Goal: Check status: Check status

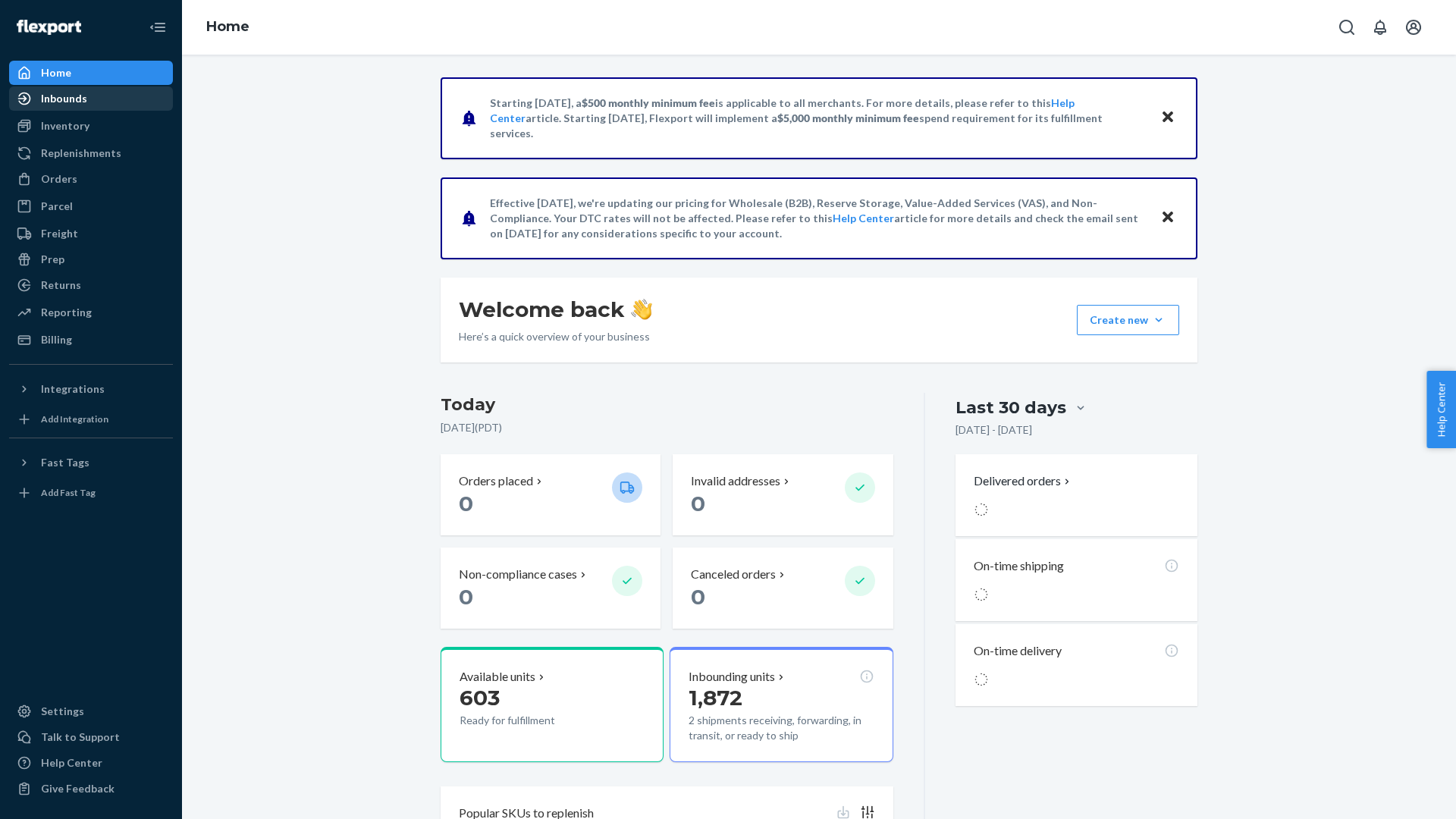
click at [105, 101] on div "Inbounds" at bounding box center [91, 99] width 161 height 21
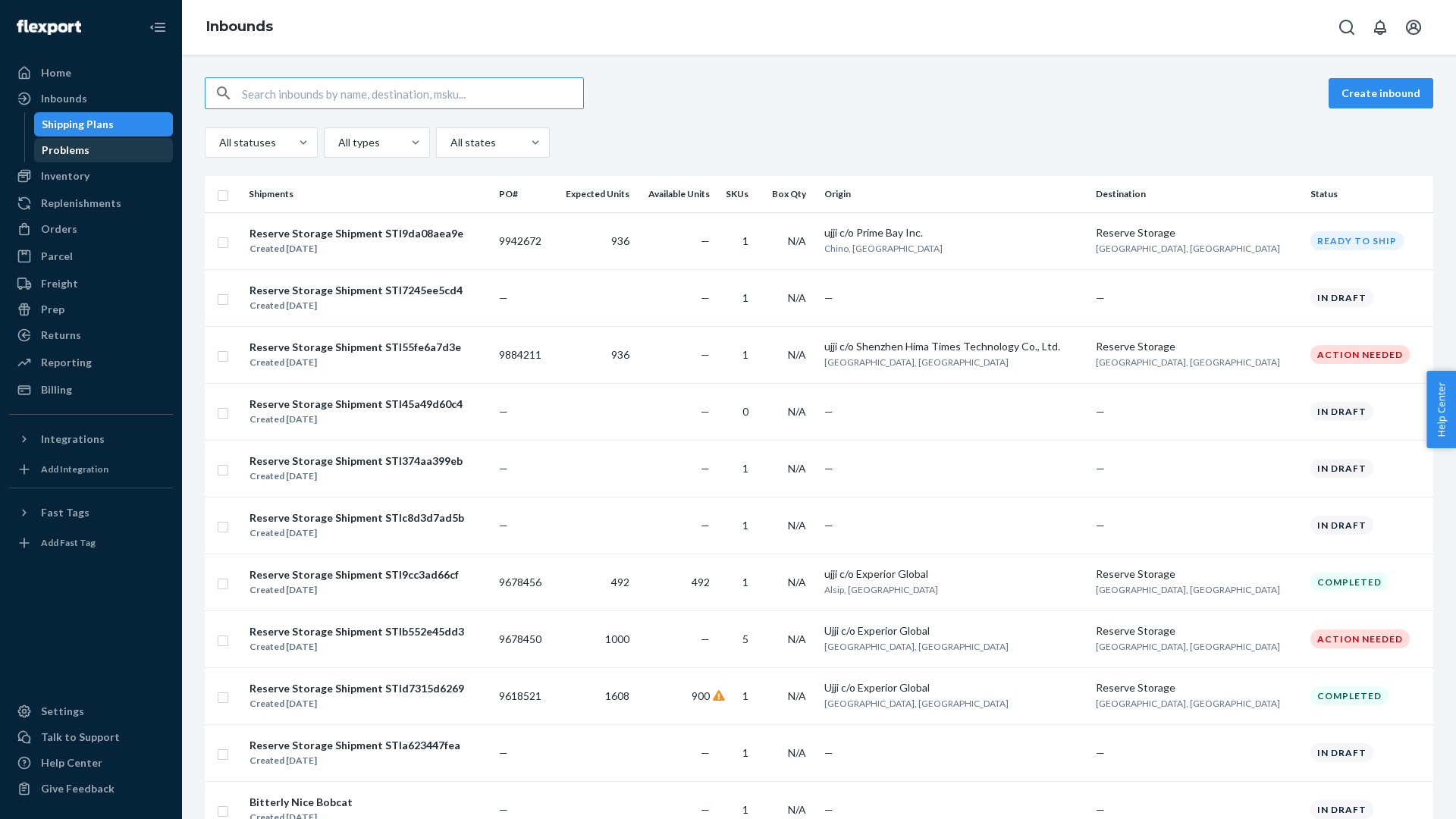
click at [88, 148] on div "Problems" at bounding box center [104, 150] width 136 height 21
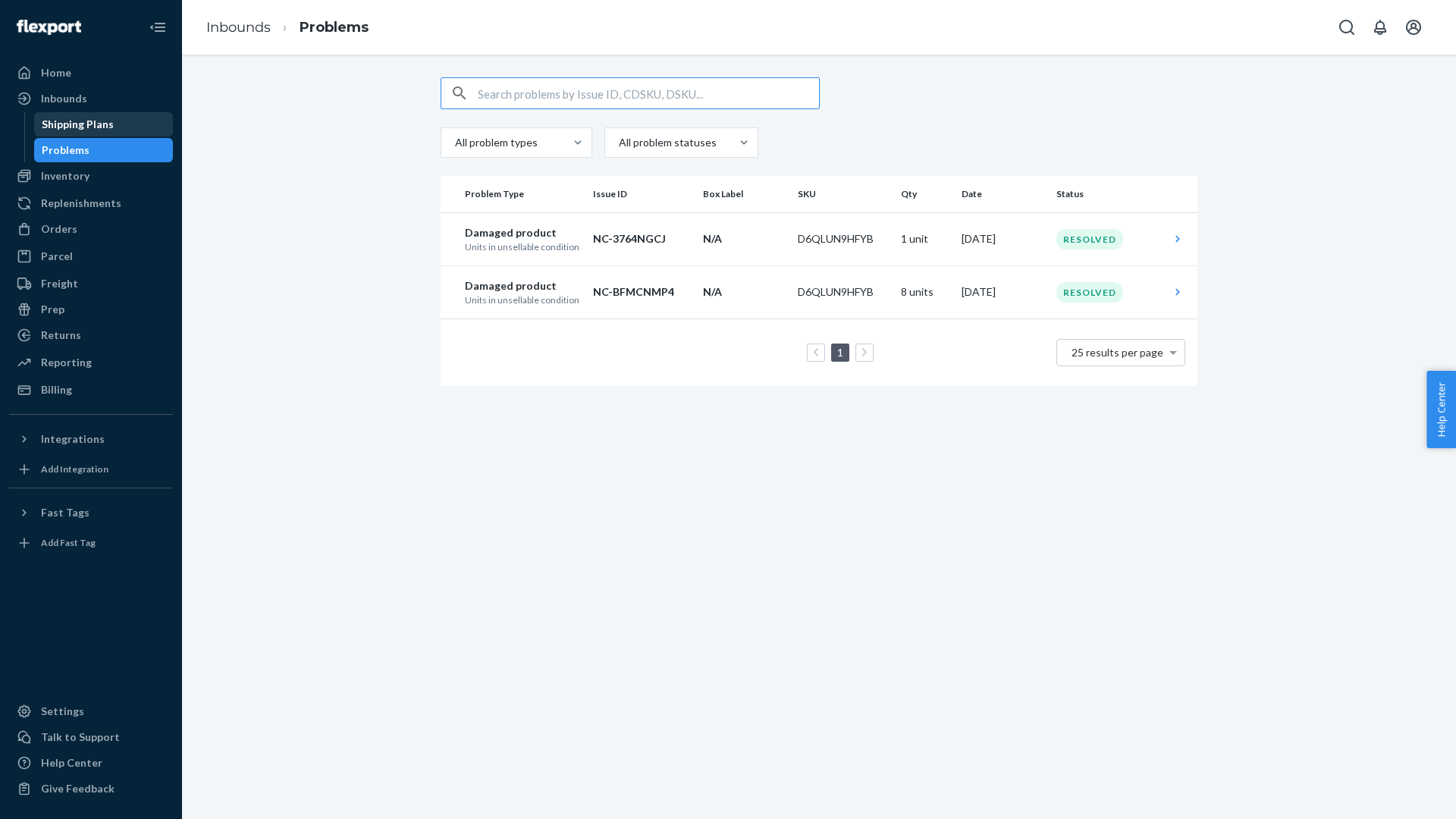
click at [79, 119] on div "Shipping Plans" at bounding box center [77, 124] width 72 height 15
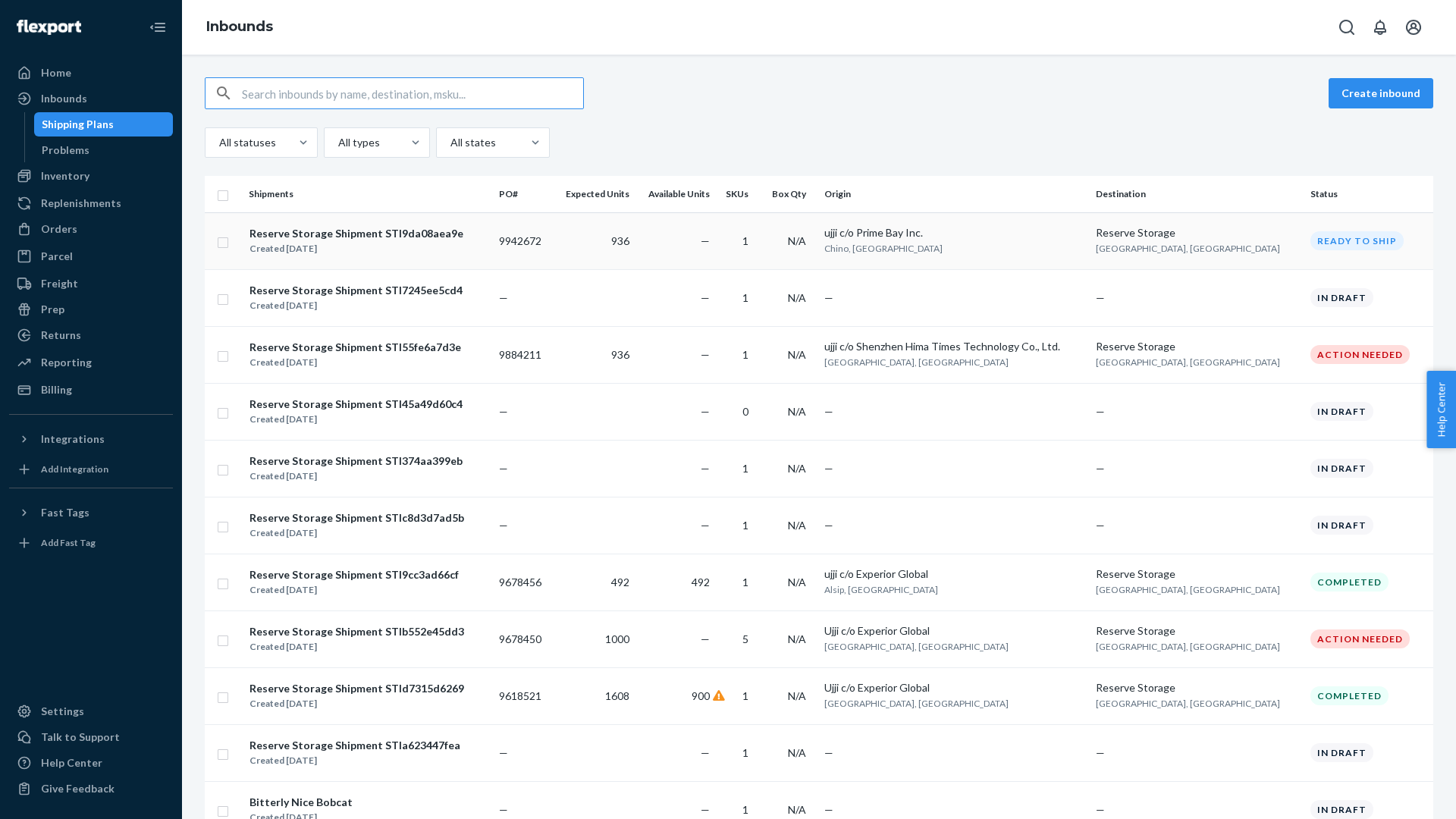
click at [635, 232] on td "936" at bounding box center [593, 241] width 83 height 57
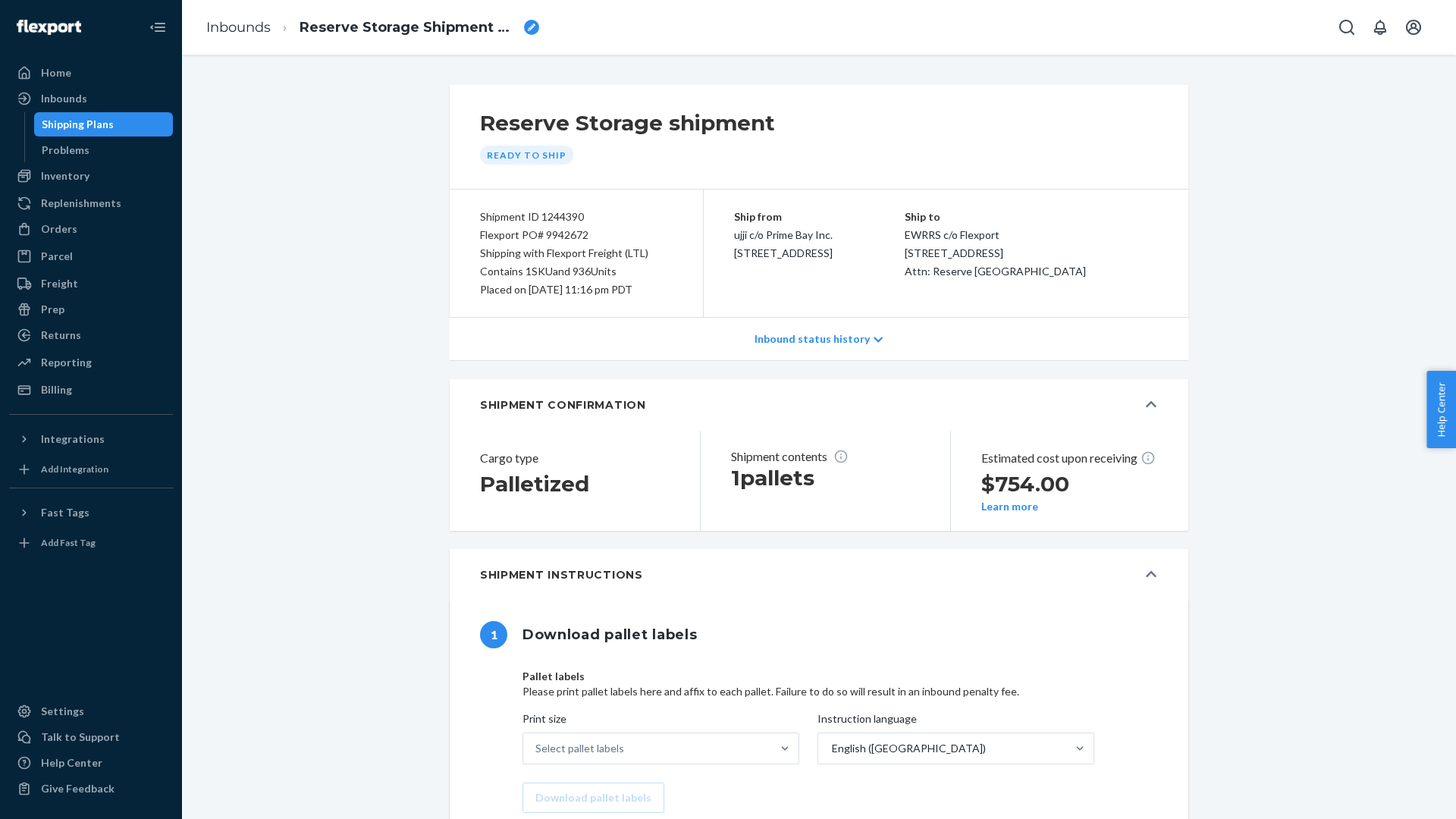
click at [1025, 512] on button "Learn more" at bounding box center [1010, 506] width 57 height 12
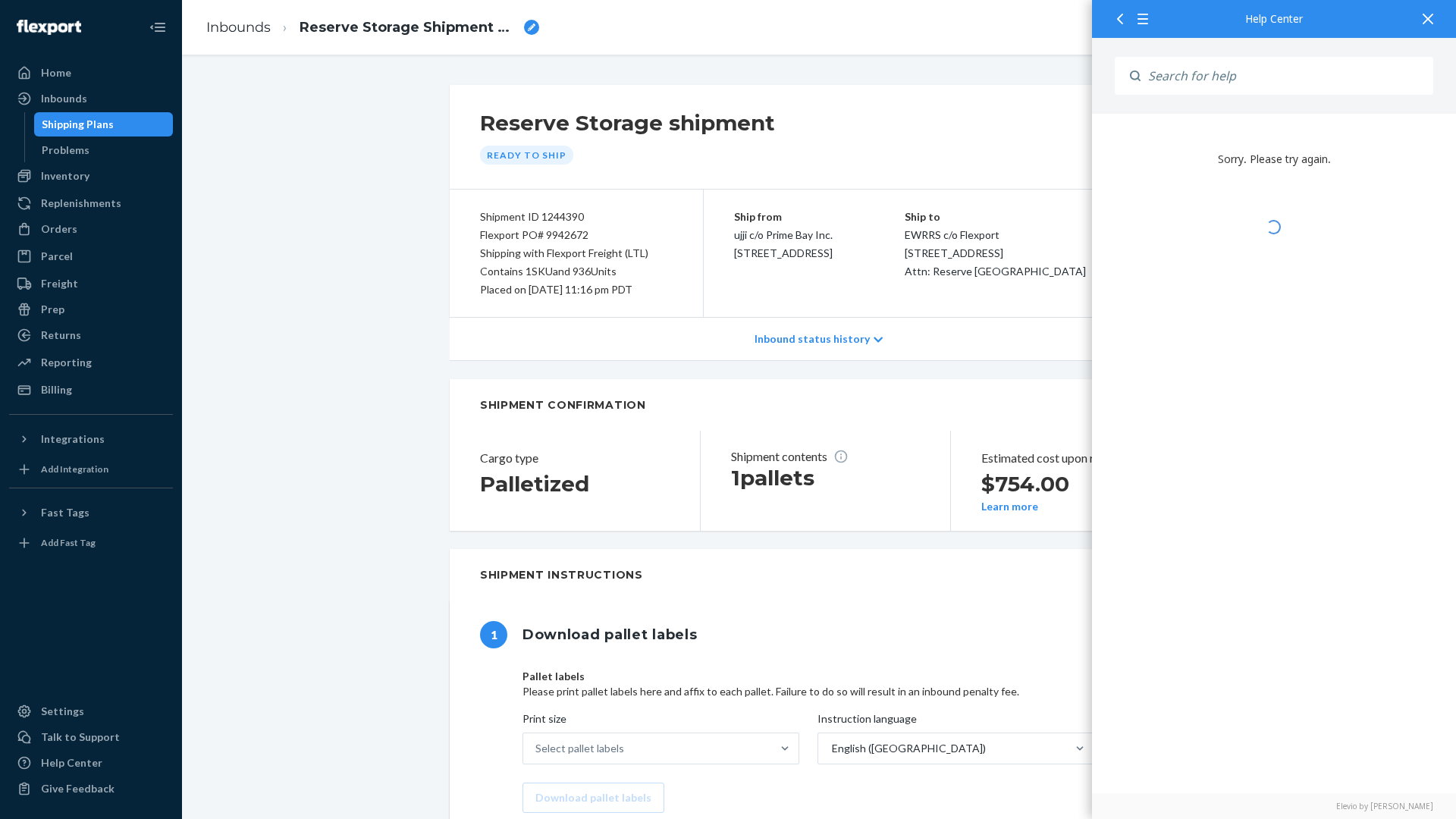
click at [1429, 18] on icon at bounding box center [1428, 19] width 11 height 11
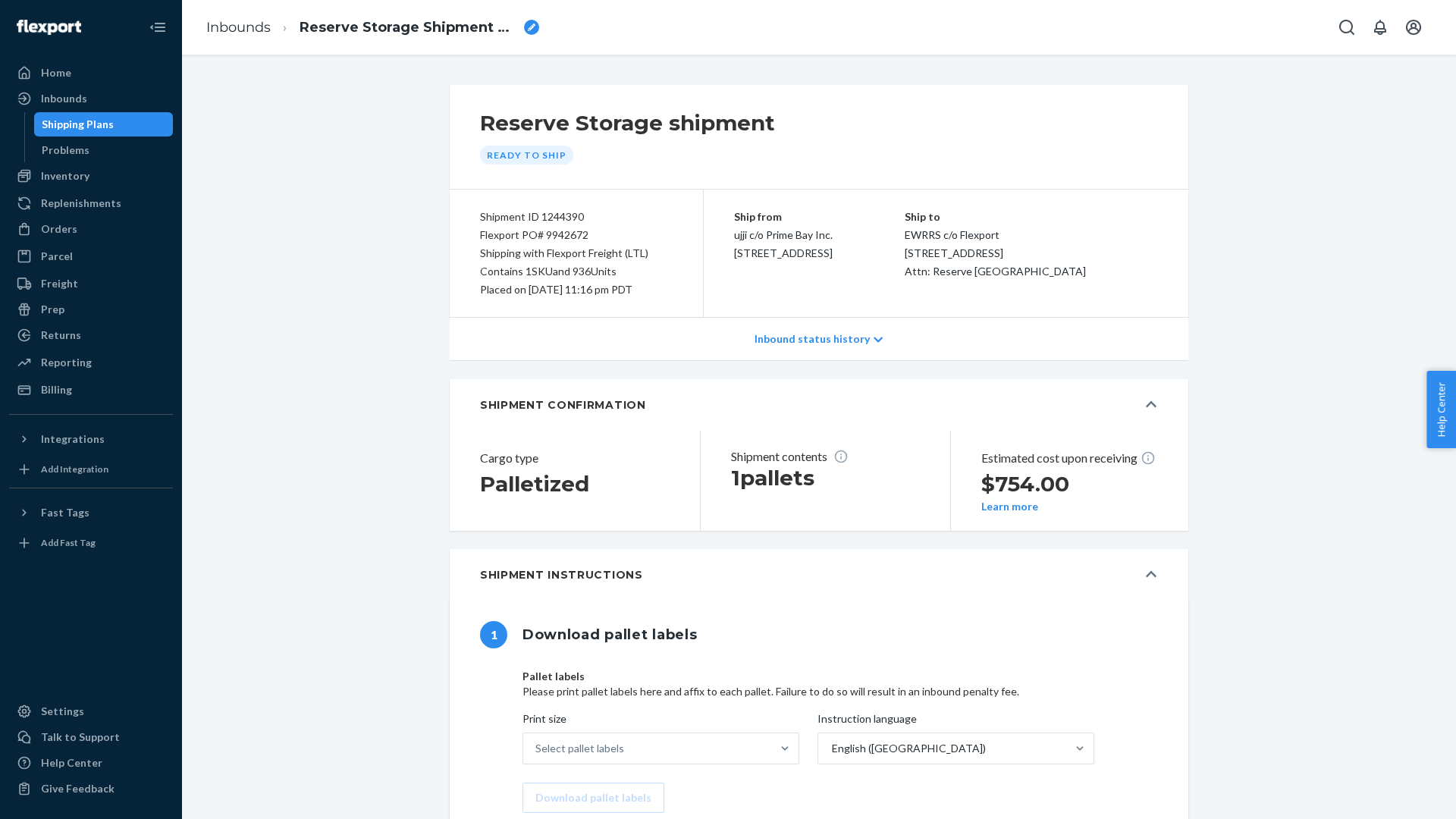
click at [1022, 512] on button "Learn more" at bounding box center [1010, 506] width 57 height 12
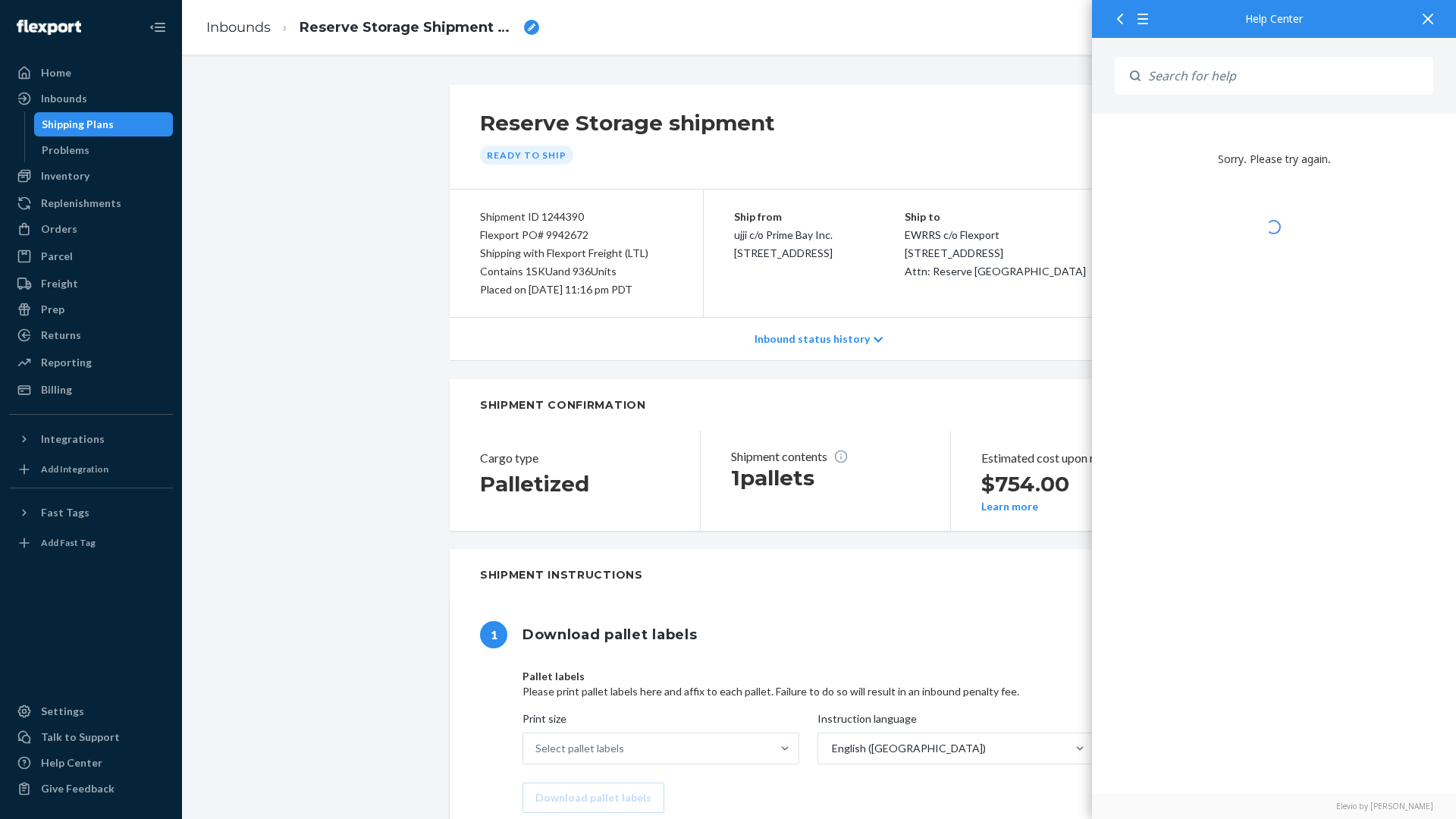
click at [1428, 18] on icon at bounding box center [1428, 19] width 11 height 11
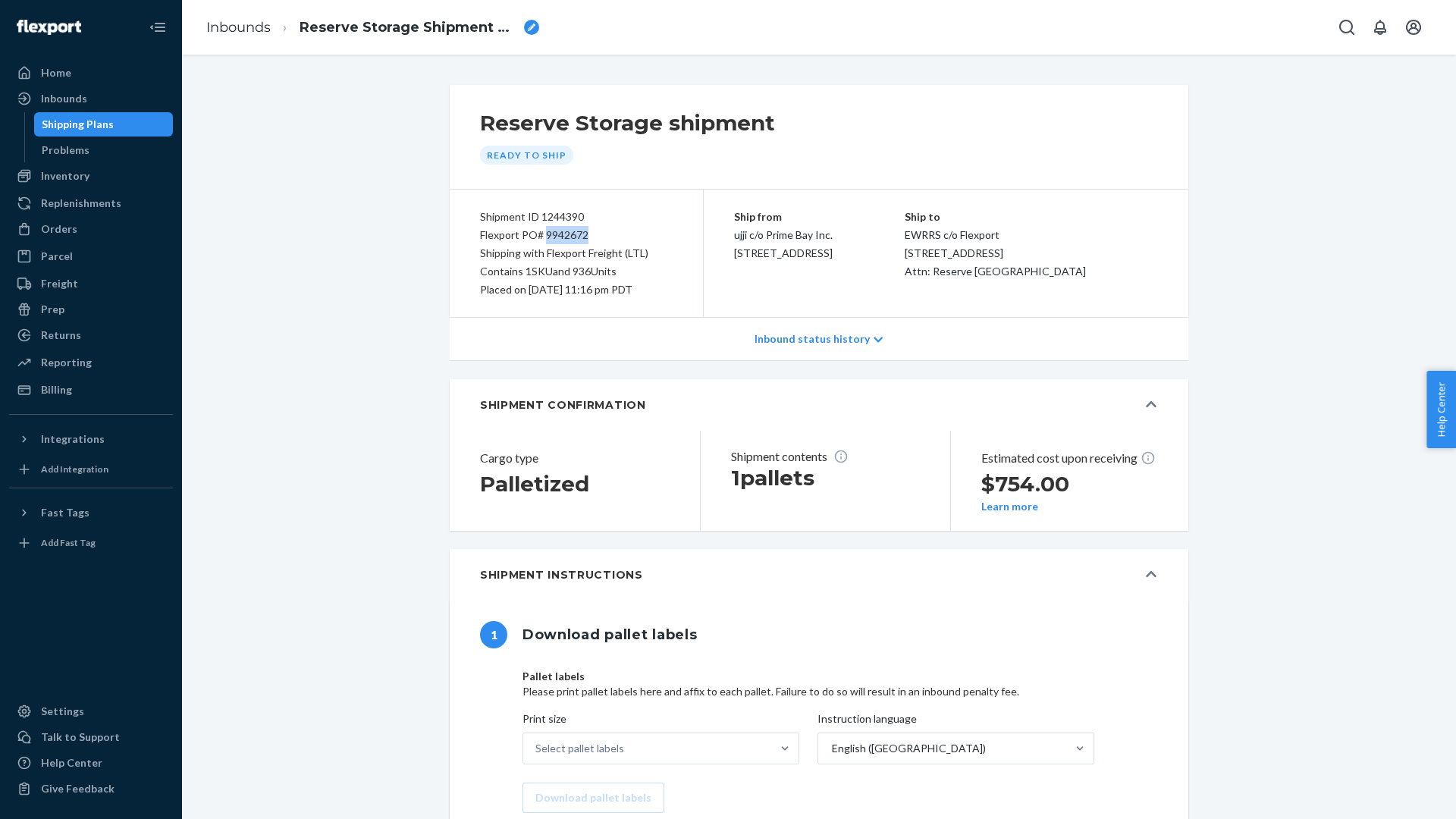
drag, startPoint x: 546, startPoint y: 234, endPoint x: 589, endPoint y: 232, distance: 43.0
click at [589, 232] on div "Flexport PO# 9942672" at bounding box center [576, 235] width 193 height 18
copy div "9942672"
